Goal: Check status: Check status

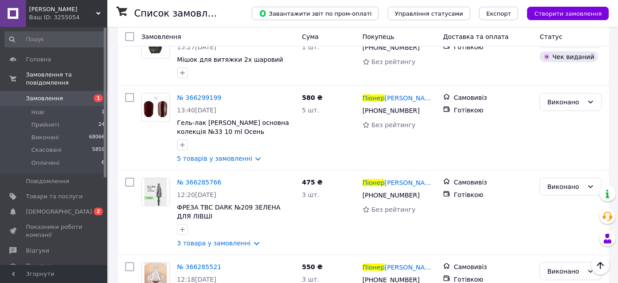
scroll to position [244, 0]
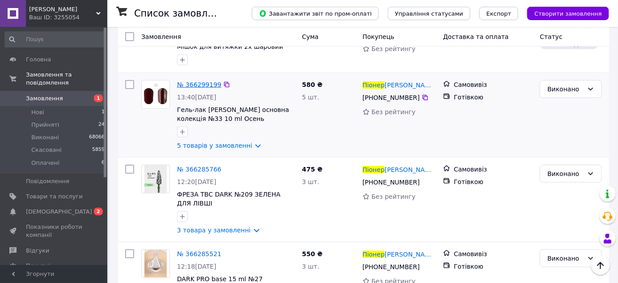
click at [193, 86] on span "№ 366299199" at bounding box center [199, 84] width 44 height 7
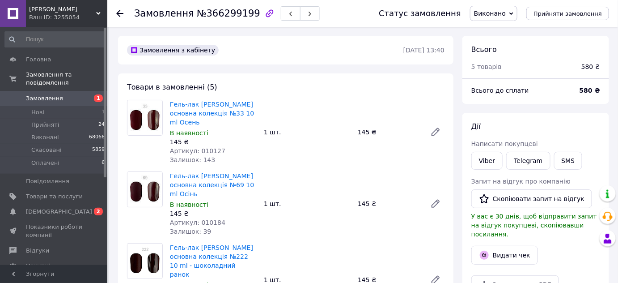
click at [117, 12] on icon at bounding box center [119, 13] width 7 height 7
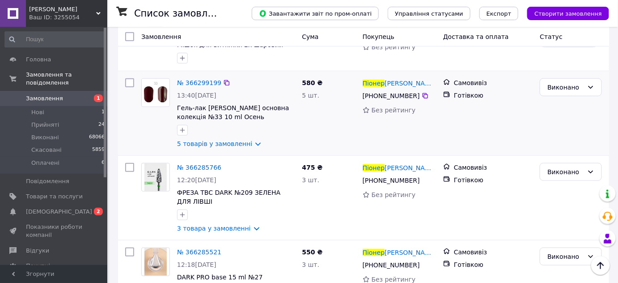
scroll to position [168, 0]
